Goal: Information Seeking & Learning: Learn about a topic

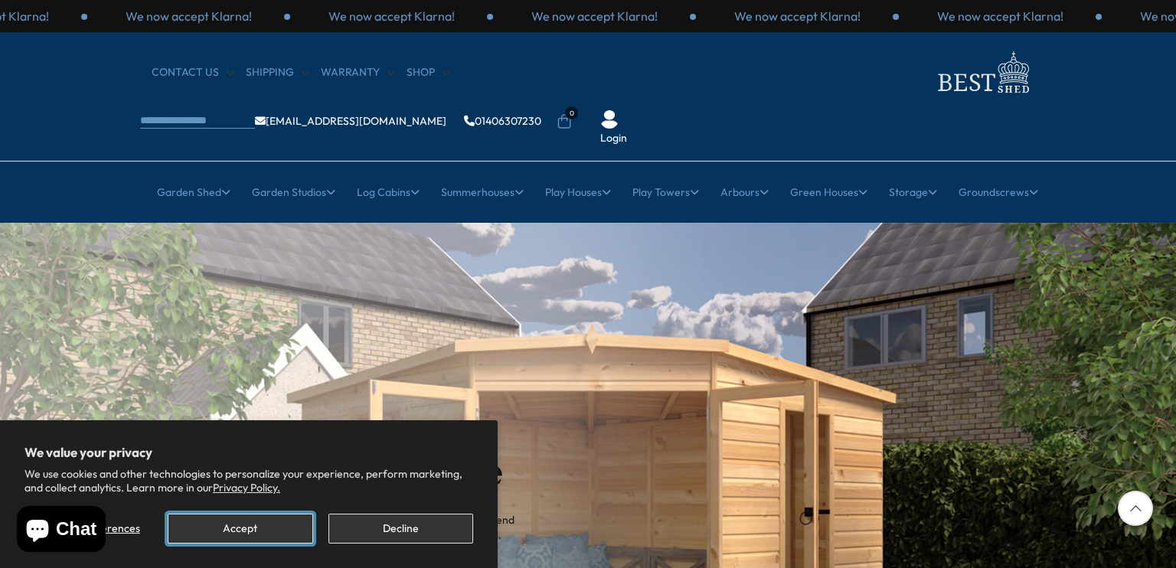
click at [297, 524] on button "Accept" at bounding box center [240, 529] width 145 height 30
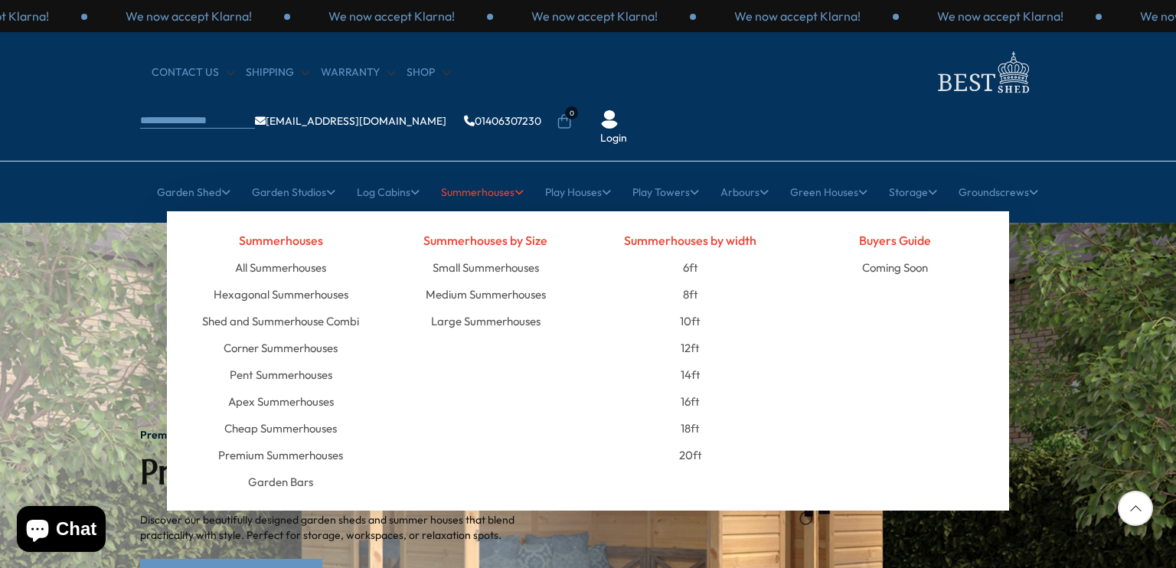
click at [492, 173] on link "Summerhouses" at bounding box center [482, 192] width 83 height 38
click at [485, 308] on link "Large Summerhouses" at bounding box center [485, 321] width 109 height 27
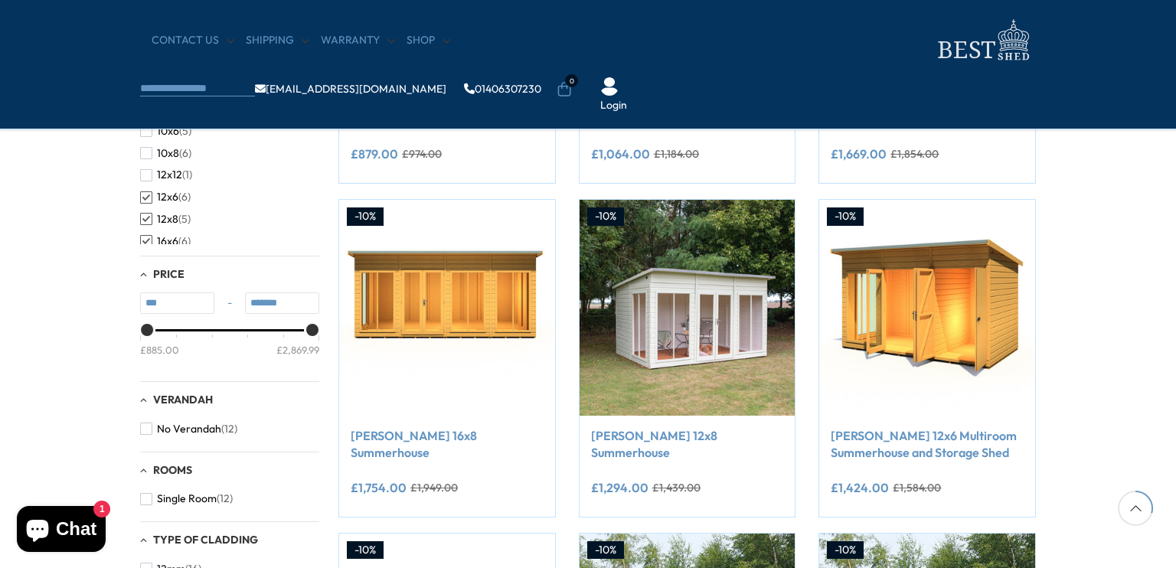
scroll to position [536, 0]
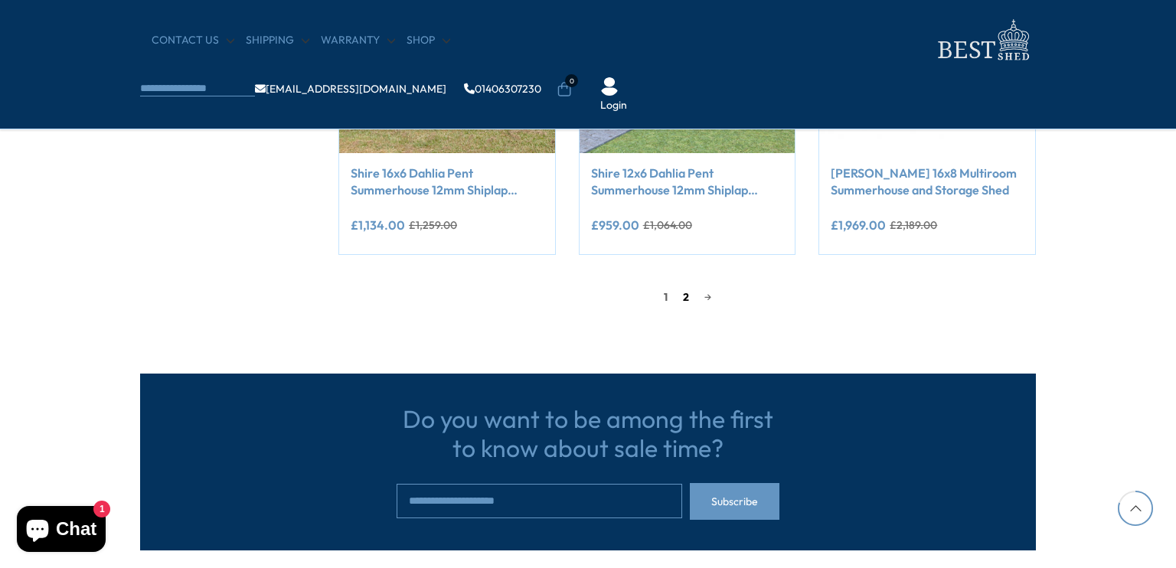
click at [683, 302] on link "2" at bounding box center [685, 297] width 21 height 23
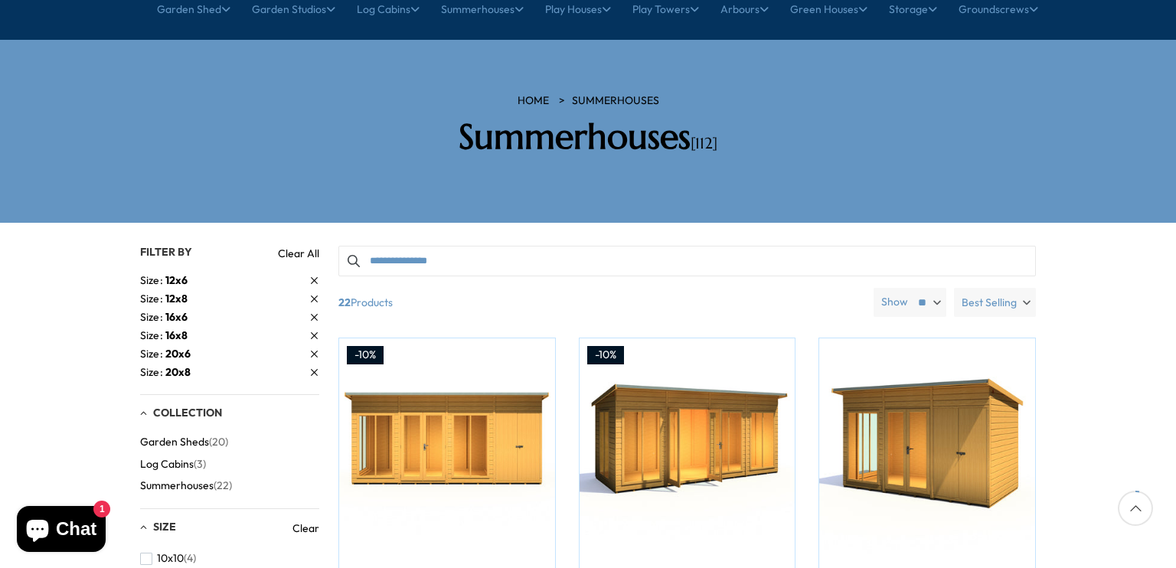
scroll to position [70, 0]
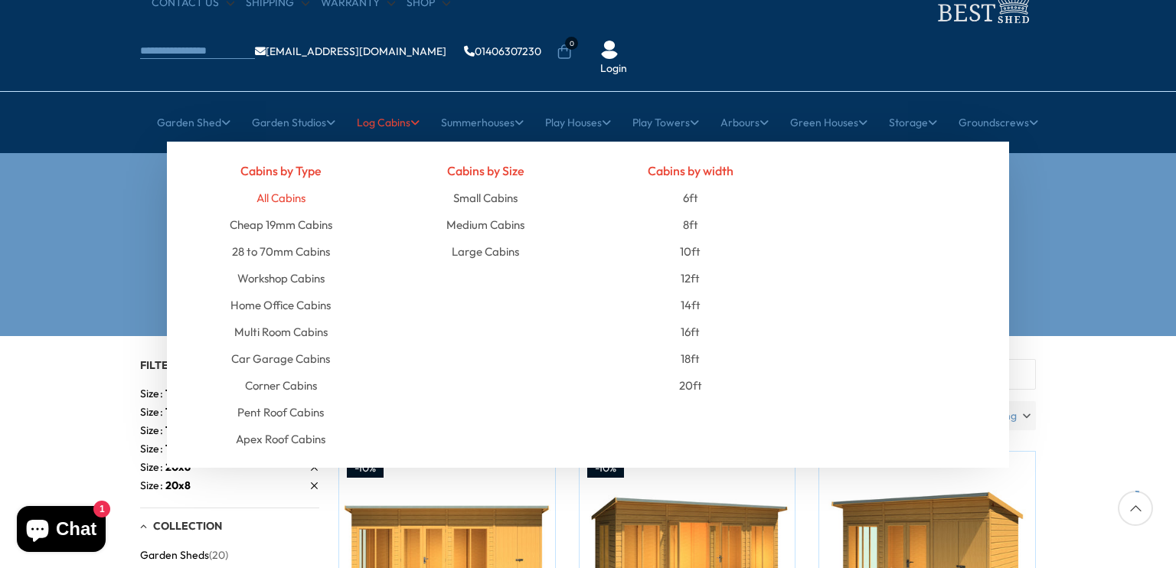
click at [276, 185] on link "All Cabins" at bounding box center [281, 198] width 49 height 27
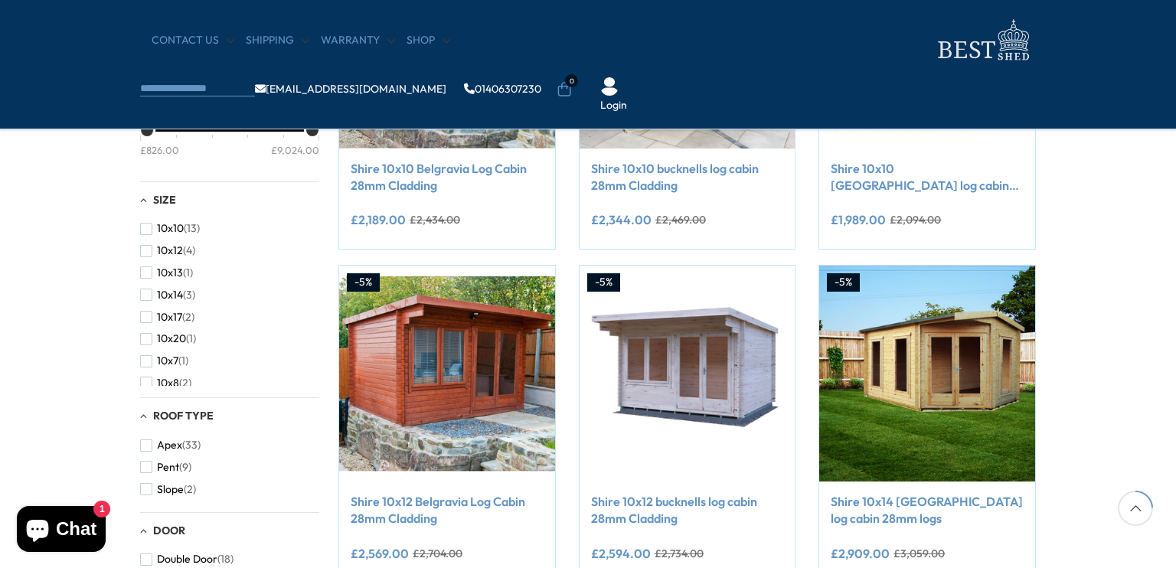
scroll to position [77, 0]
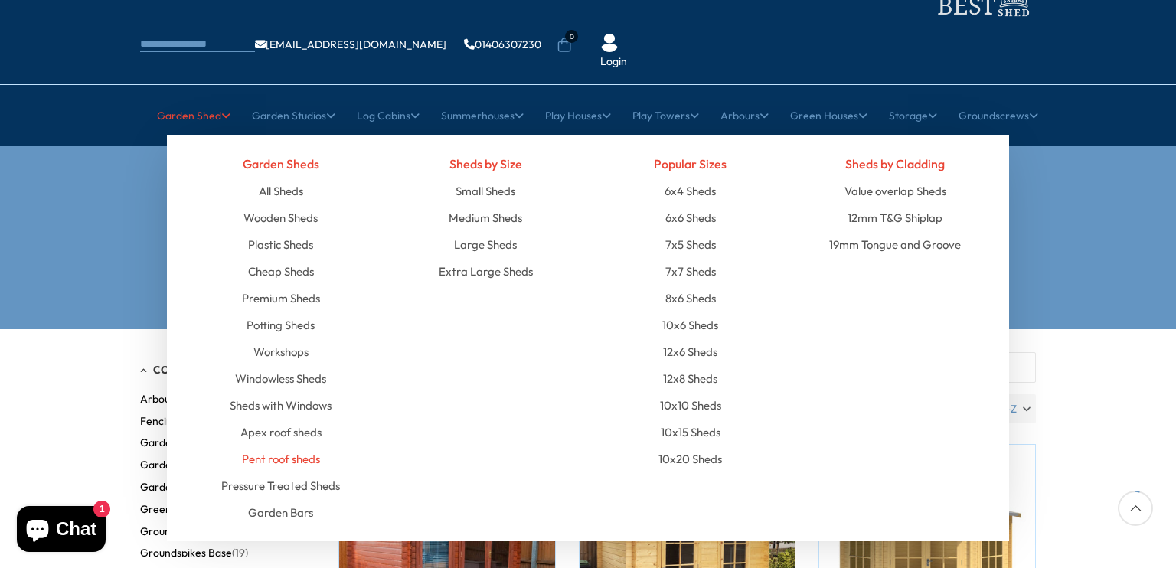
click at [270, 446] on link "Pent roof sheds" at bounding box center [281, 459] width 78 height 27
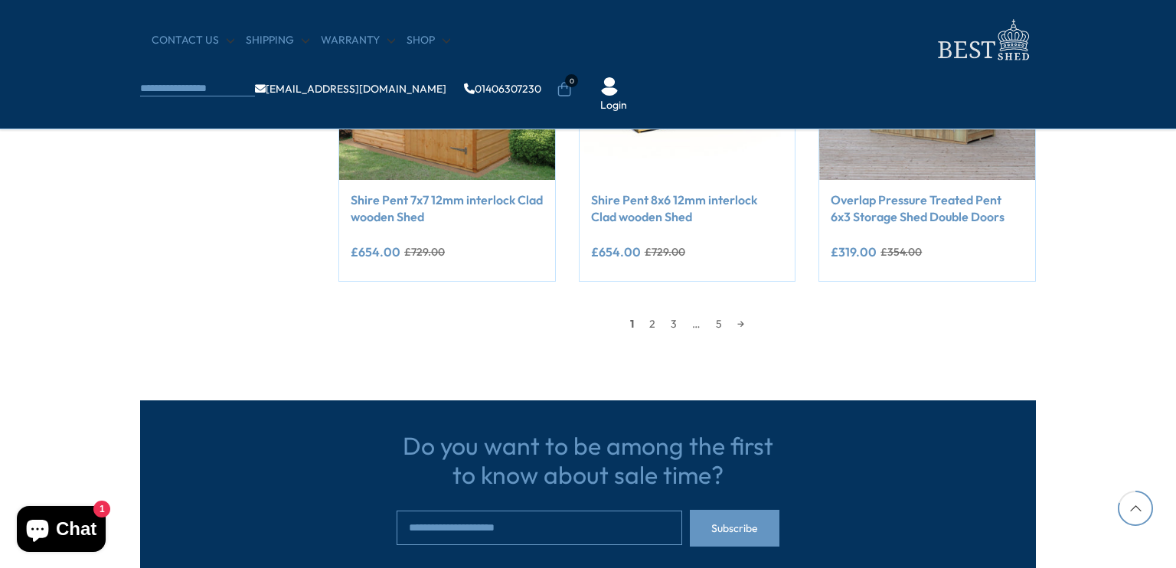
scroll to position [1455, 0]
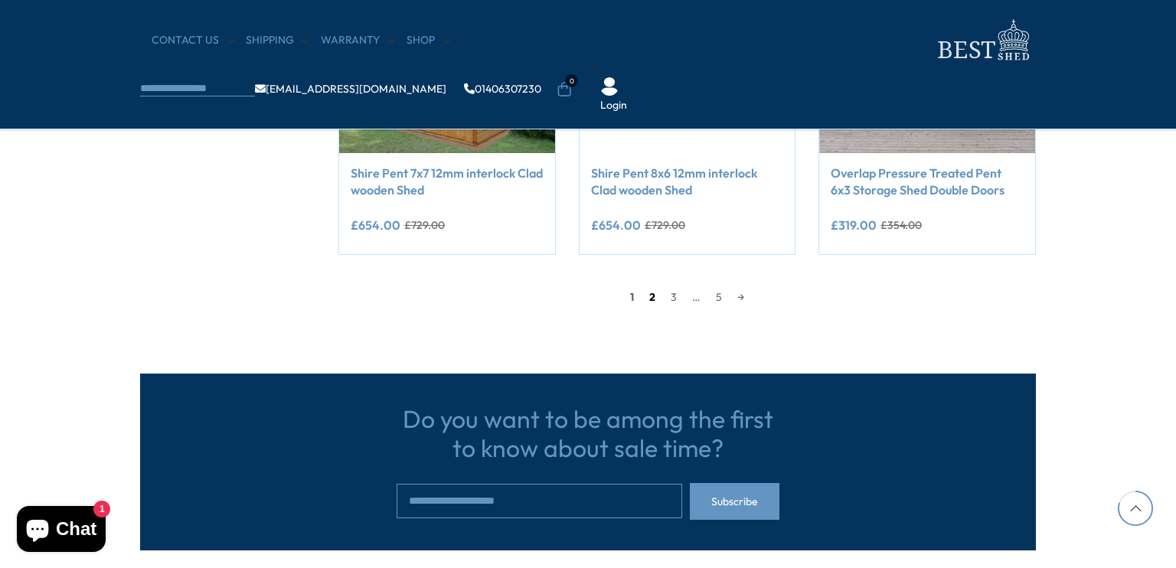
click at [649, 302] on link "2" at bounding box center [652, 297] width 21 height 23
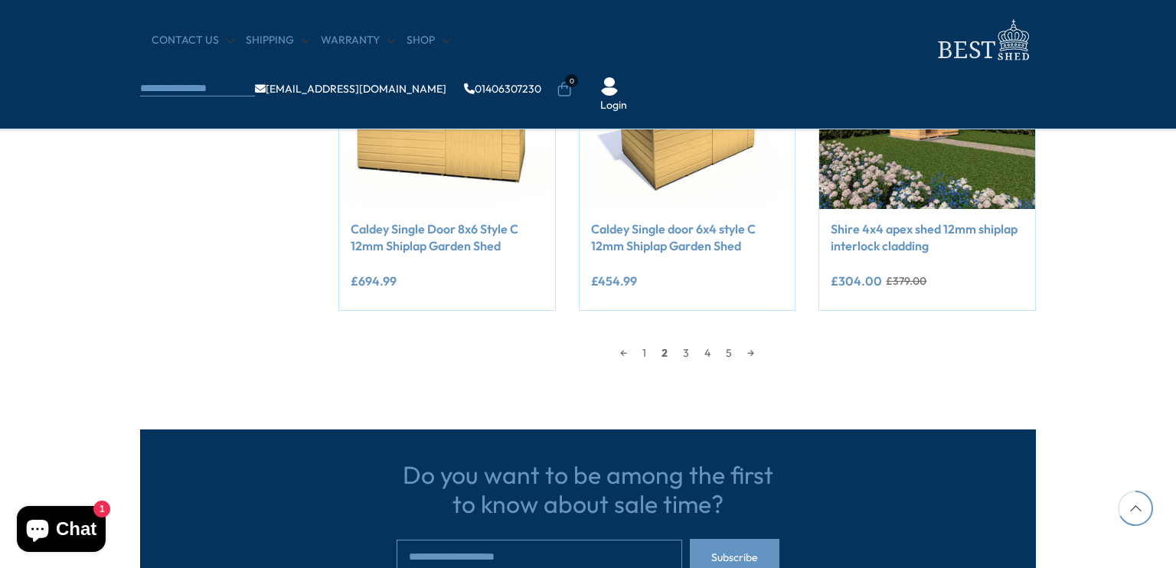
scroll to position [1448, 0]
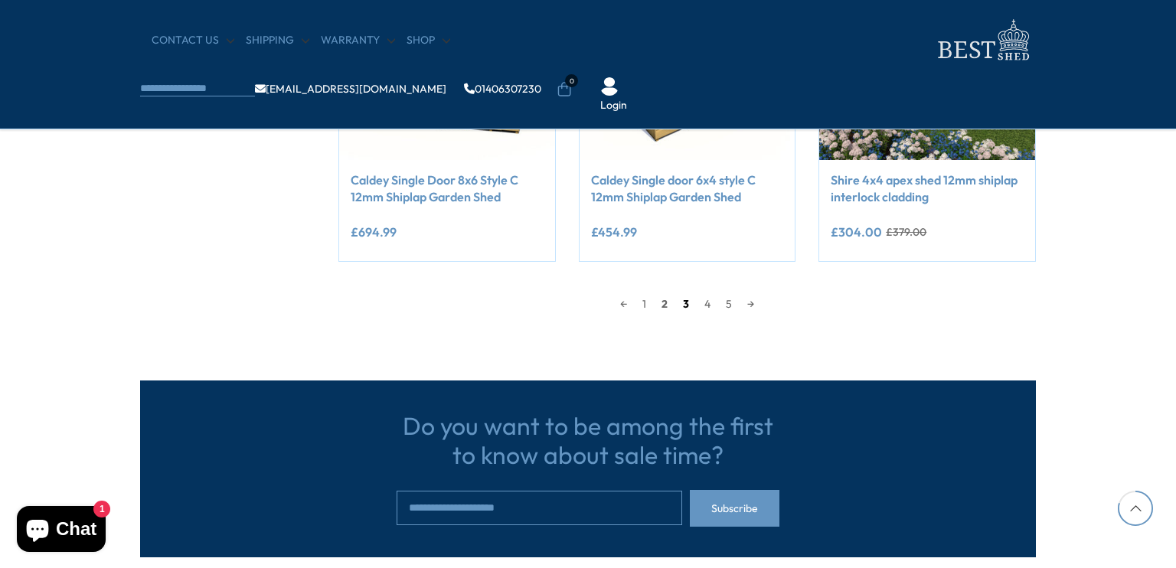
click at [684, 311] on link "3" at bounding box center [685, 303] width 21 height 23
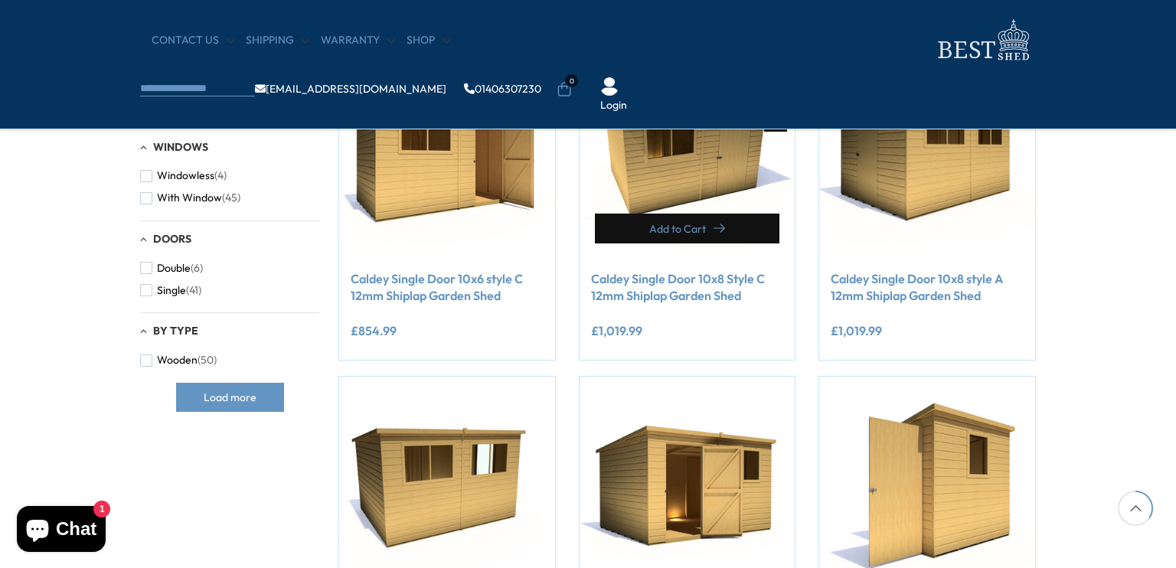
scroll to position [453, 0]
